Goal: Task Accomplishment & Management: Complete application form

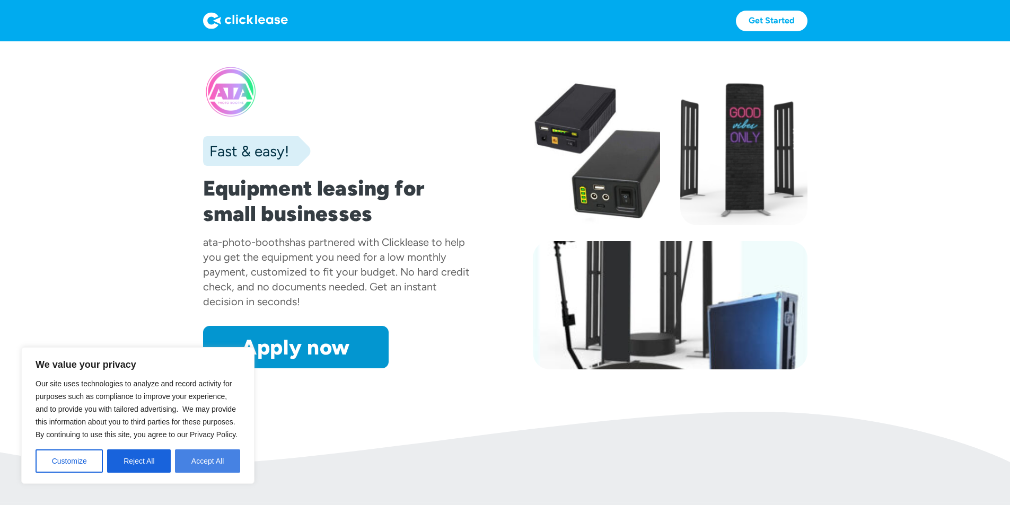
click at [195, 465] on button "Accept All" at bounding box center [207, 460] width 65 height 23
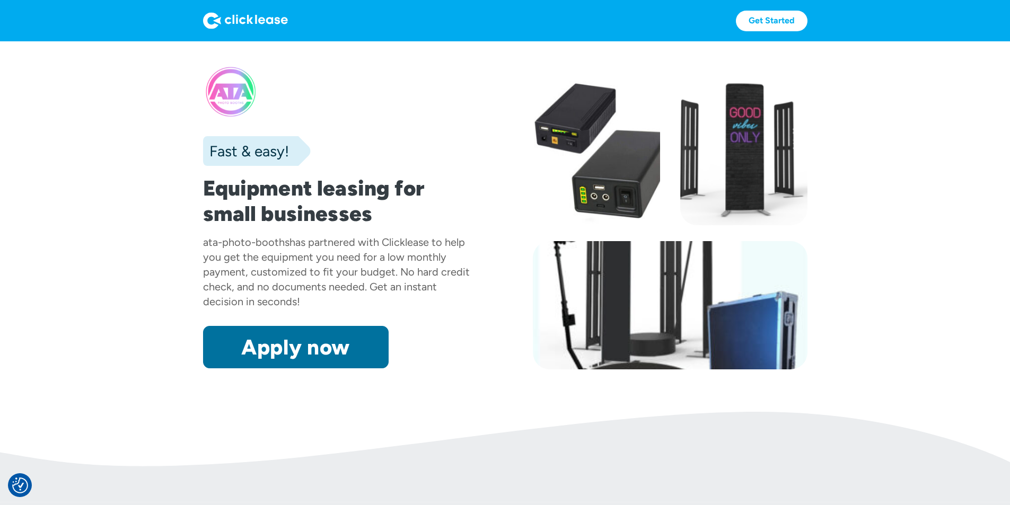
click at [233, 368] on link "Apply now" at bounding box center [295, 347] width 185 height 42
